Goal: Task Accomplishment & Management: Manage account settings

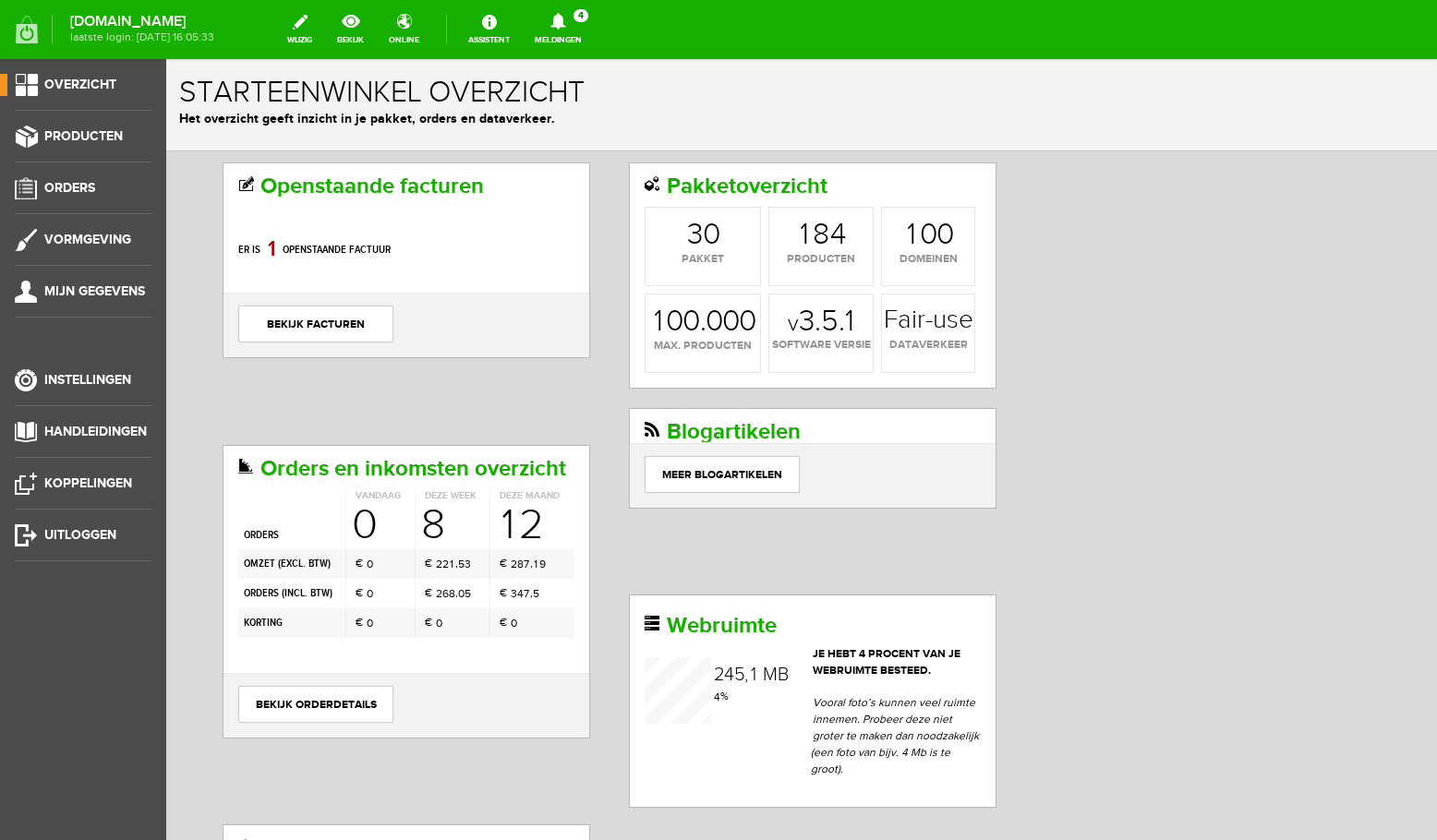
click at [559, 28] on icon at bounding box center [558, 21] width 47 height 17
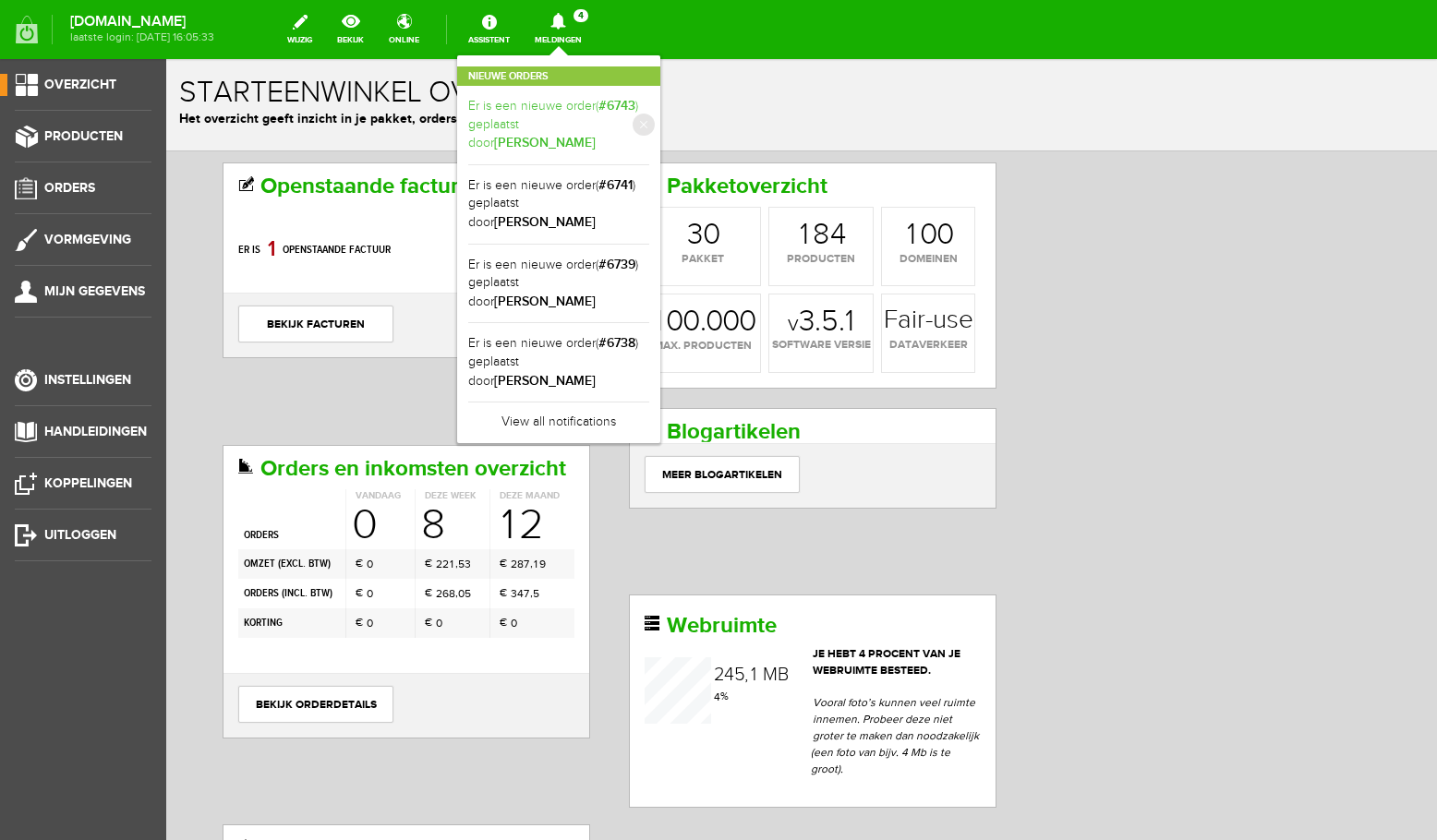
click at [548, 114] on link "Er is een nieuwe order( #6743 ) geplaatst door [PERSON_NAME]" at bounding box center [558, 125] width 181 height 56
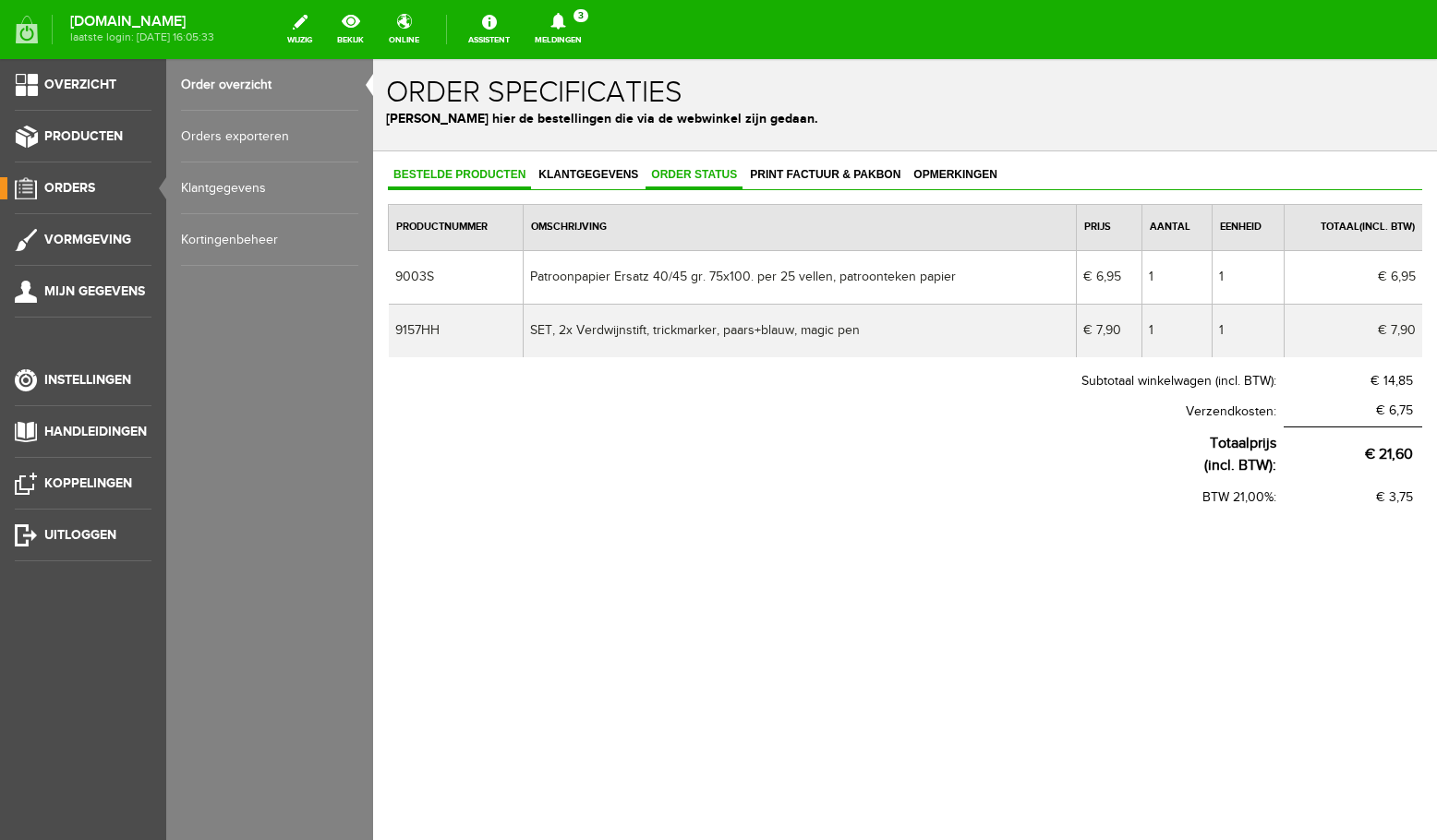
click at [728, 172] on span "Order status" at bounding box center [694, 174] width 97 height 13
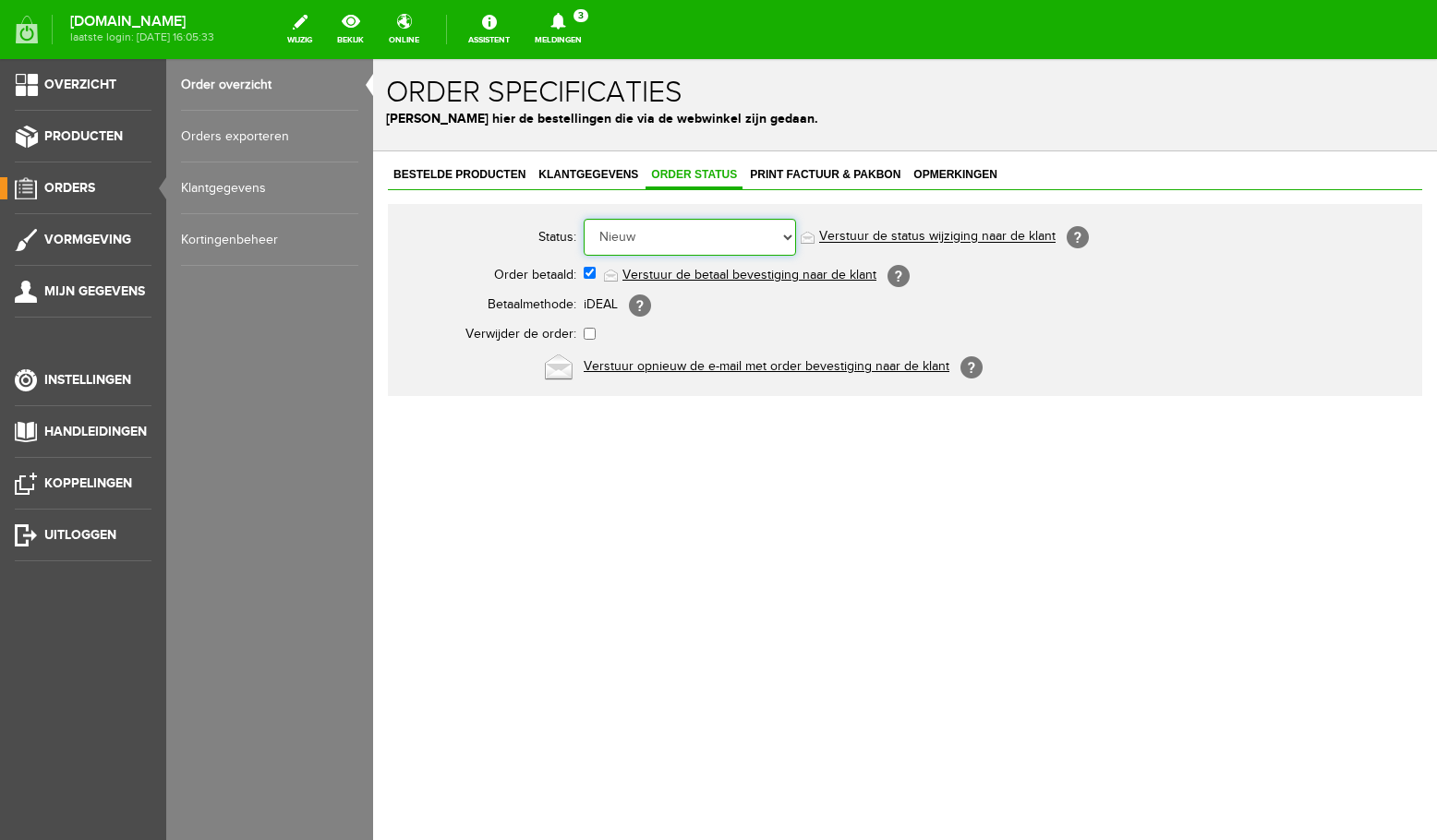
click at [584, 219] on select "Order niet afgerond Nieuw Order in behandeling Wacht op leverancier Wacht op be…" at bounding box center [689, 237] width 212 height 37
select select "5"
click option "Order is verstuurd" at bounding box center [373, 59] width 0 height 0
click at [582, 26] on icon at bounding box center [558, 21] width 47 height 17
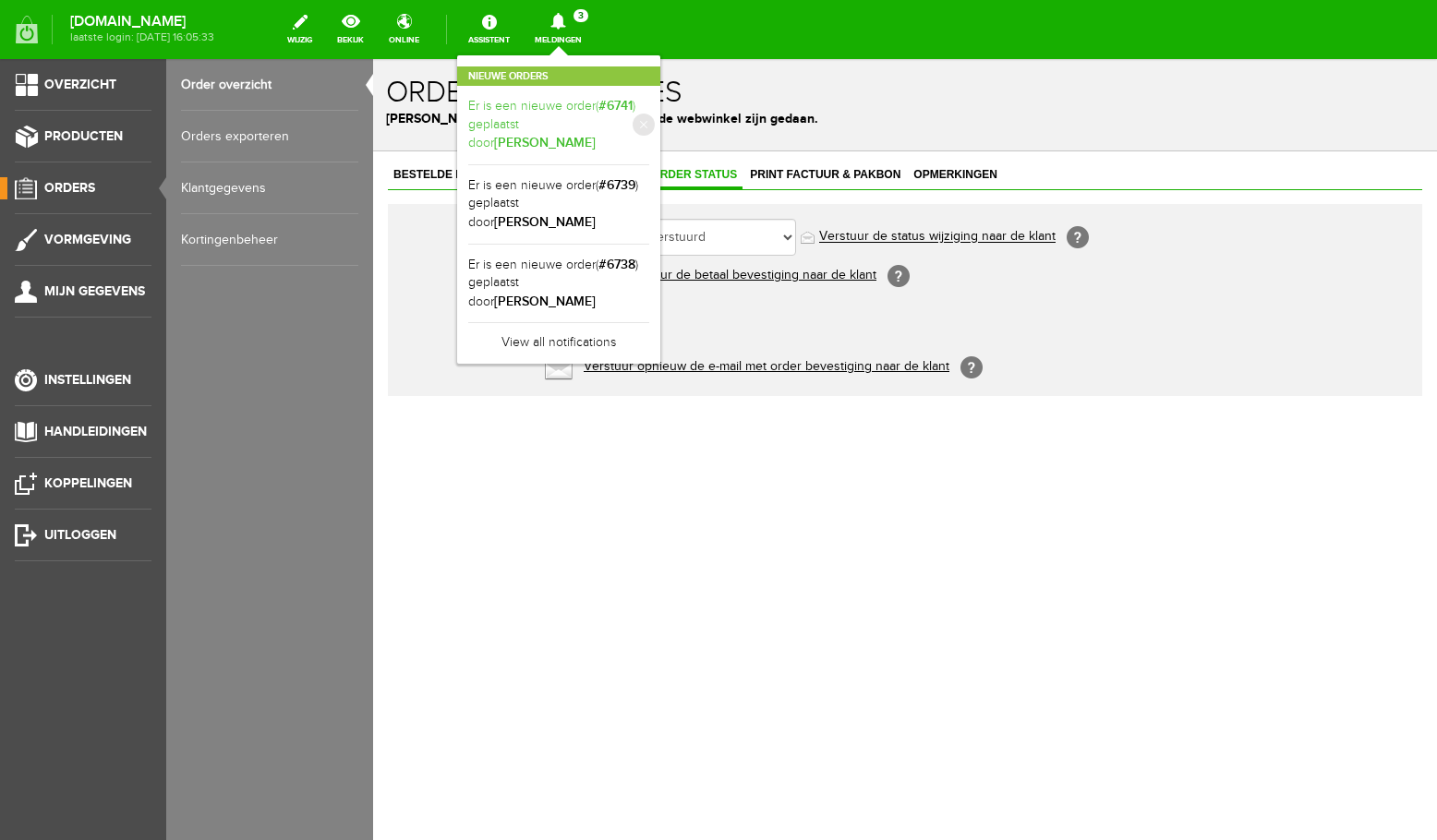
click at [556, 116] on link "Er is een nieuwe order( #6741 ) geplaatst door [PERSON_NAME]" at bounding box center [558, 125] width 181 height 56
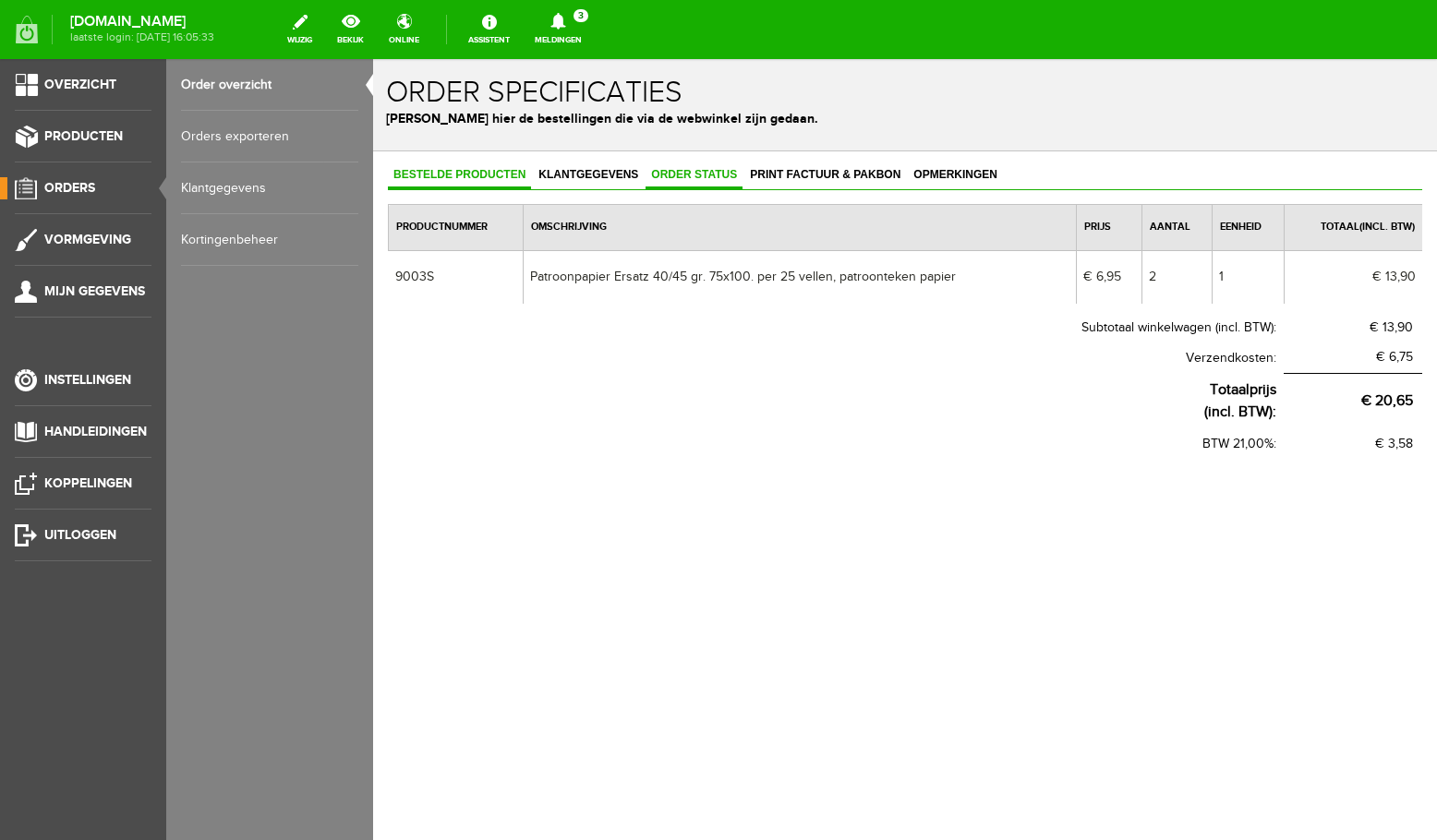
click at [687, 170] on span "Order status" at bounding box center [694, 174] width 97 height 13
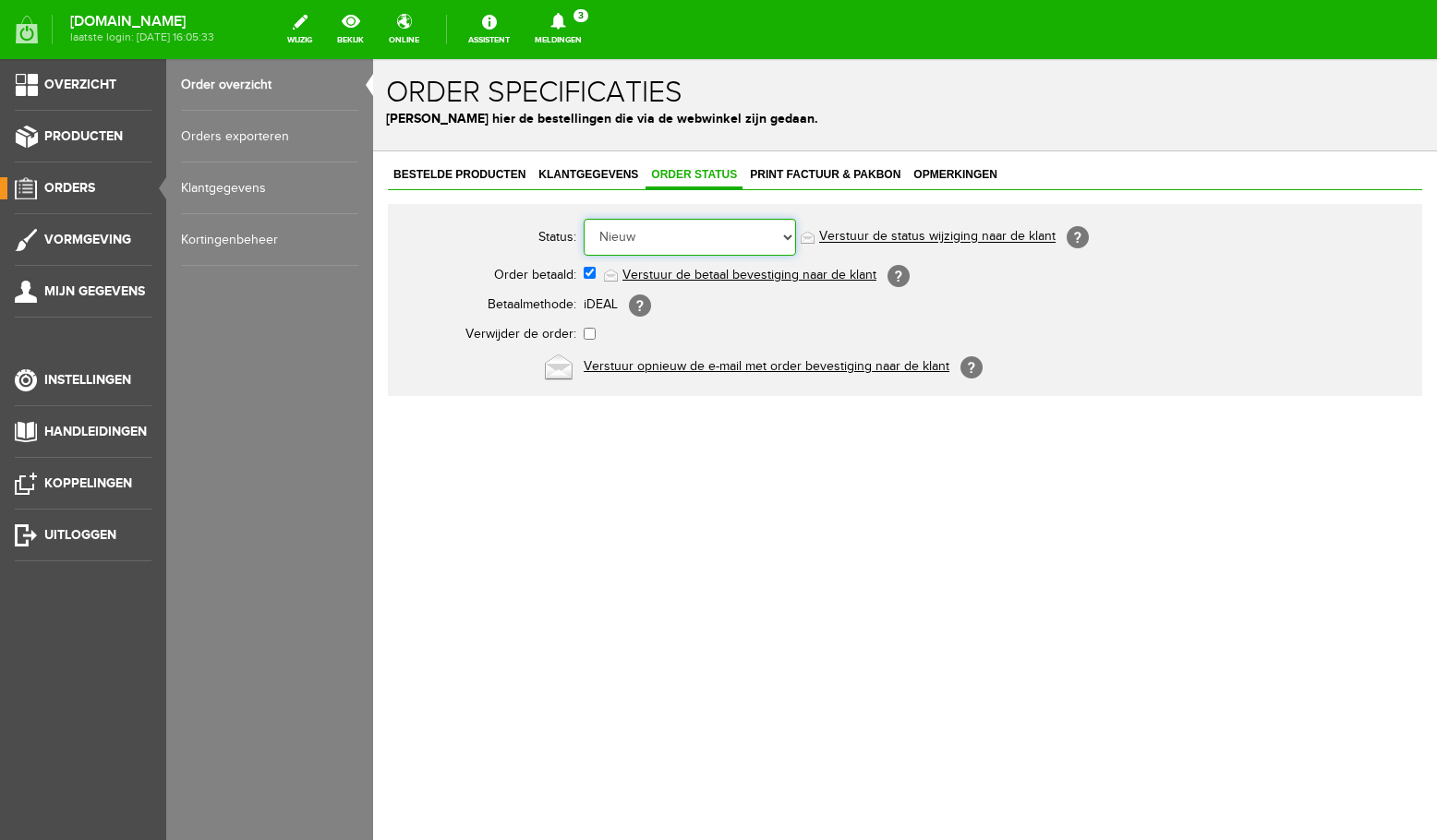
click at [584, 219] on select "Order niet afgerond Nieuw Order in behandeling Wacht op leverancier Wacht op be…" at bounding box center [689, 237] width 212 height 37
select select "5"
click option "Order is verstuurd" at bounding box center [373, 59] width 0 height 0
